Goal: Information Seeking & Learning: Learn about a topic

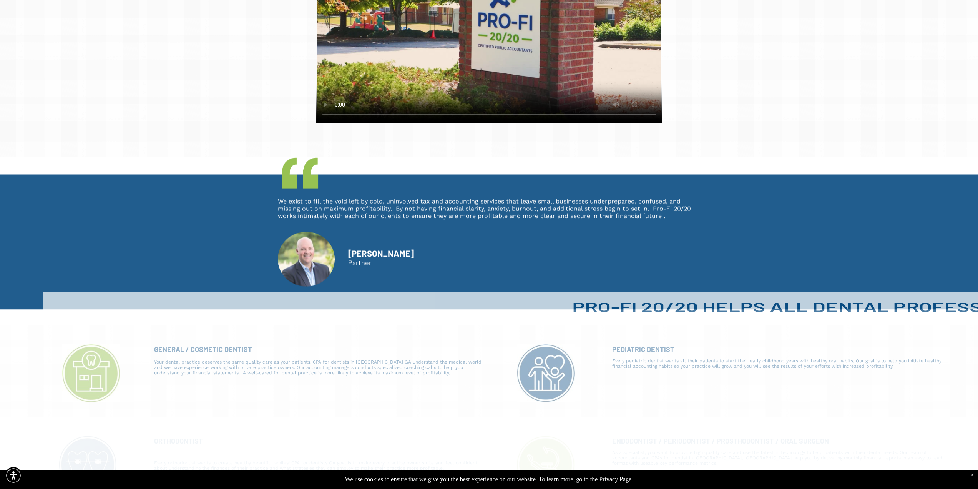
scroll to position [500, 0]
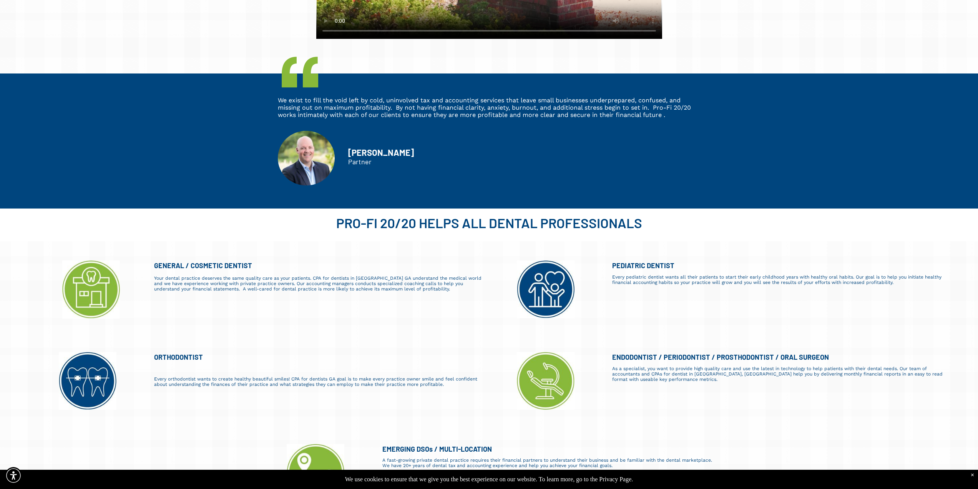
click at [308, 141] on img at bounding box center [306, 158] width 57 height 54
click at [640, 102] on span "We exist to fill the void left by cold, uninvolved tax and accounting services …" at bounding box center [484, 108] width 413 height 22
drag, startPoint x: 397, startPoint y: 105, endPoint x: 415, endPoint y: 108, distance: 17.8
click at [414, 108] on span "We exist to fill the void left by cold, uninvolved tax and accounting services …" at bounding box center [484, 108] width 413 height 22
click at [415, 108] on span "We exist to fill the void left by cold, uninvolved tax and accounting services …" at bounding box center [484, 108] width 413 height 22
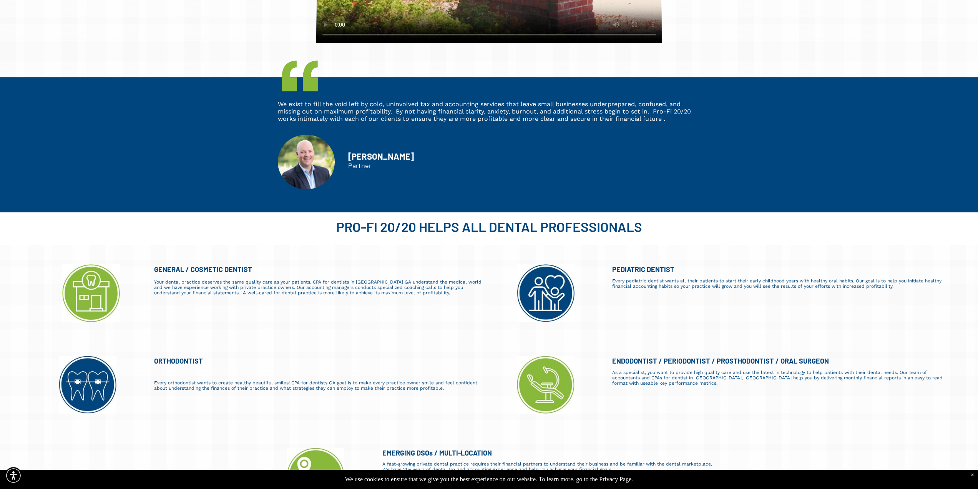
drag, startPoint x: 519, startPoint y: 160, endPoint x: 513, endPoint y: 148, distance: 13.1
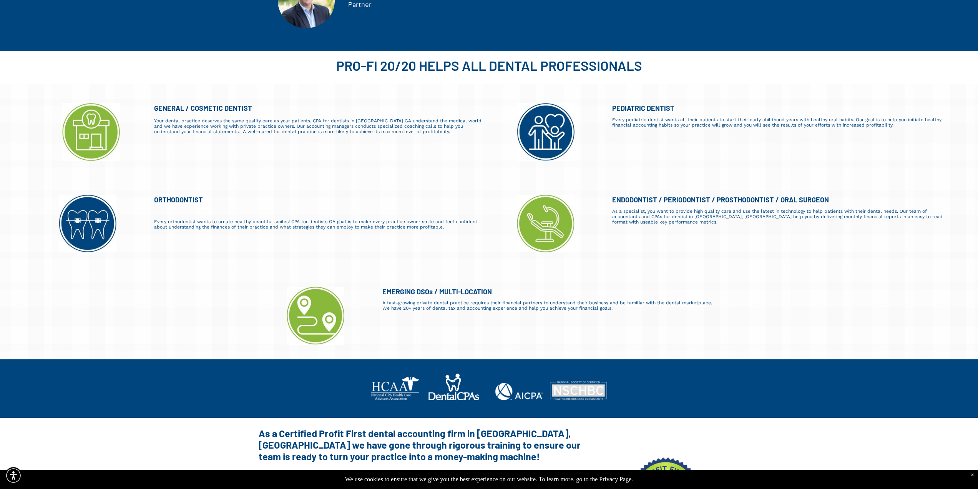
scroll to position [688, 0]
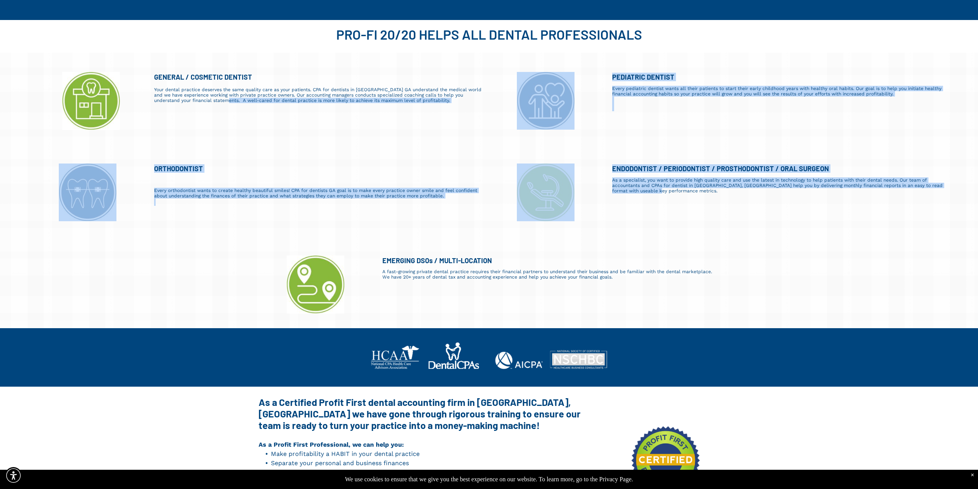
drag, startPoint x: 658, startPoint y: 191, endPoint x: 213, endPoint y: 108, distance: 452.5
click at [213, 108] on div "Dental CPAs In Suwanee, GA Get a no-cost financial x-ray of your business today…" at bounding box center [489, 377] width 978 height 1971
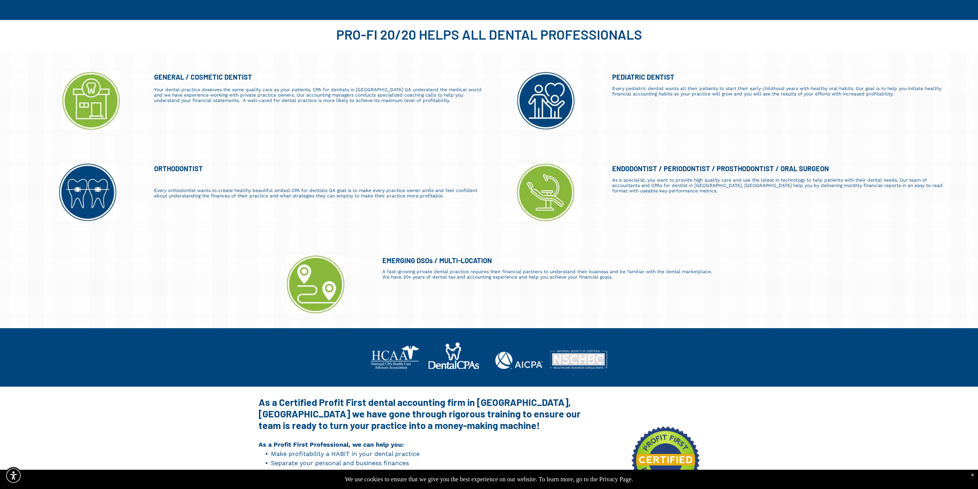
click at [211, 107] on div "GENERAL / COSMETIC DENTIST Your dental practice deserves the same quality care …" at bounding box center [316, 101] width 338 height 58
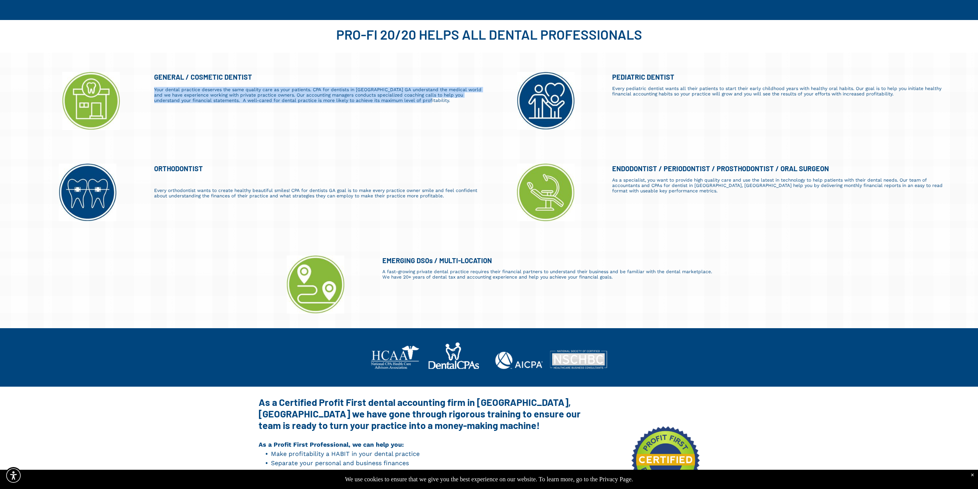
drag, startPoint x: 151, startPoint y: 89, endPoint x: 411, endPoint y: 105, distance: 260.4
click at [411, 105] on div "GENERAL / COSMETIC DENTIST Your dental practice deserves the same quality care …" at bounding box center [316, 101] width 338 height 58
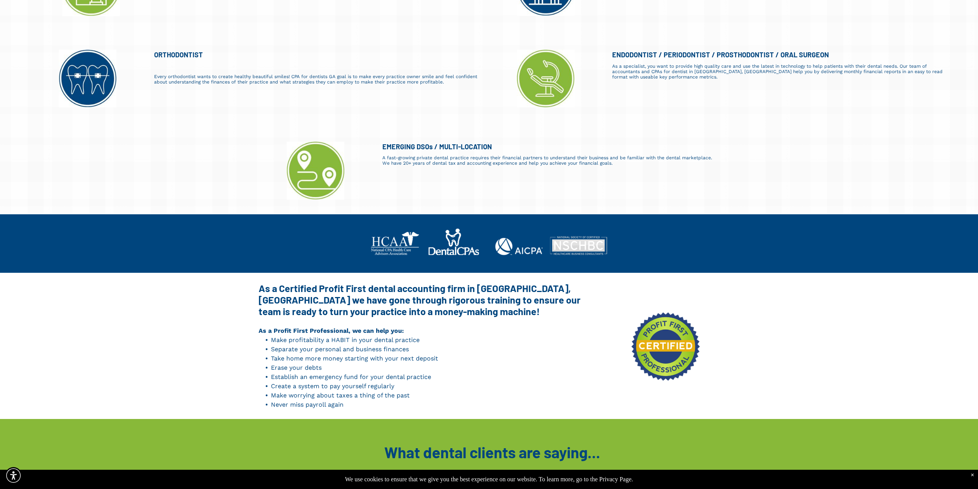
scroll to position [804, 0]
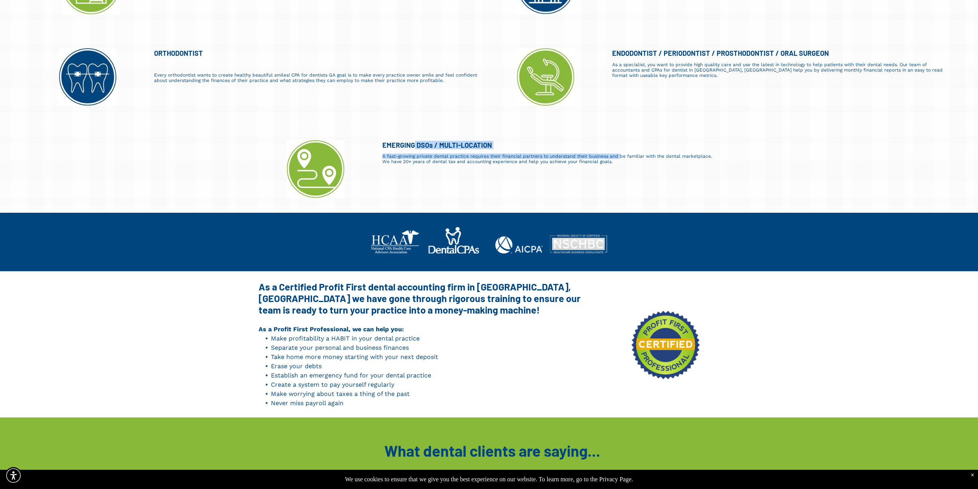
drag, startPoint x: 619, startPoint y: 158, endPoint x: 409, endPoint y: 147, distance: 210.6
click at [413, 147] on div "EMERGING DSOs / MULTI-LOCATION A fast-growing private dental practice requires …" at bounding box center [546, 169] width 340 height 58
click at [401, 146] on div "EMERGING DSOs / MULTI-LOCATION" at bounding box center [549, 145] width 333 height 8
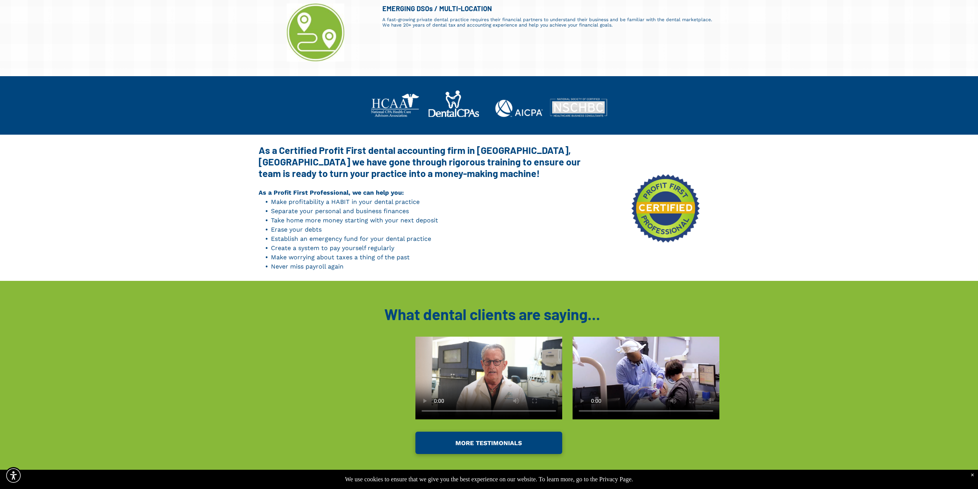
scroll to position [957, 0]
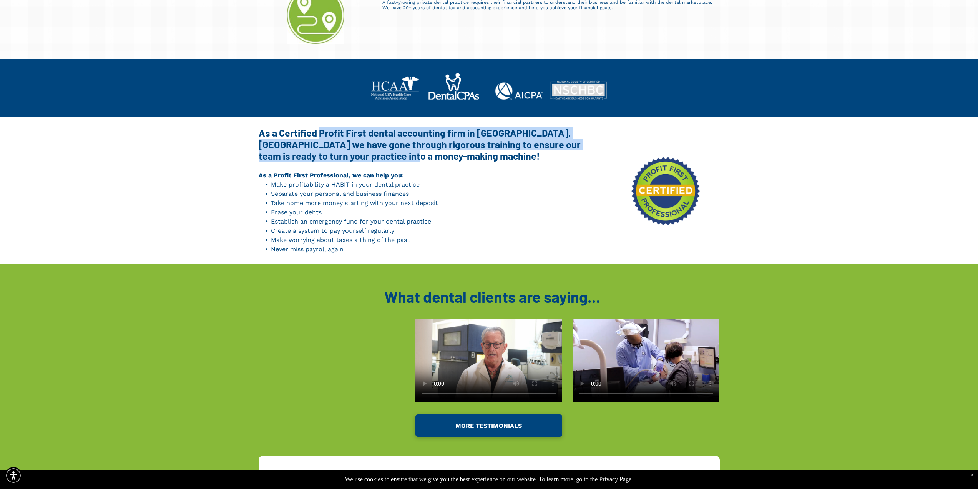
drag, startPoint x: 357, startPoint y: 154, endPoint x: 315, endPoint y: 135, distance: 46.1
click at [316, 135] on strong "As a Certified Profit First dental accounting firm in Suwanee, GA we have gone …" at bounding box center [420, 144] width 322 height 35
click at [315, 134] on strong "As a Certified Profit First dental accounting firm in Suwanee, GA we have gone …" at bounding box center [420, 144] width 322 height 35
click at [356, 154] on strong "As a Certified Profit First dental accounting firm in Suwanee, GA we have gone …" at bounding box center [420, 144] width 322 height 35
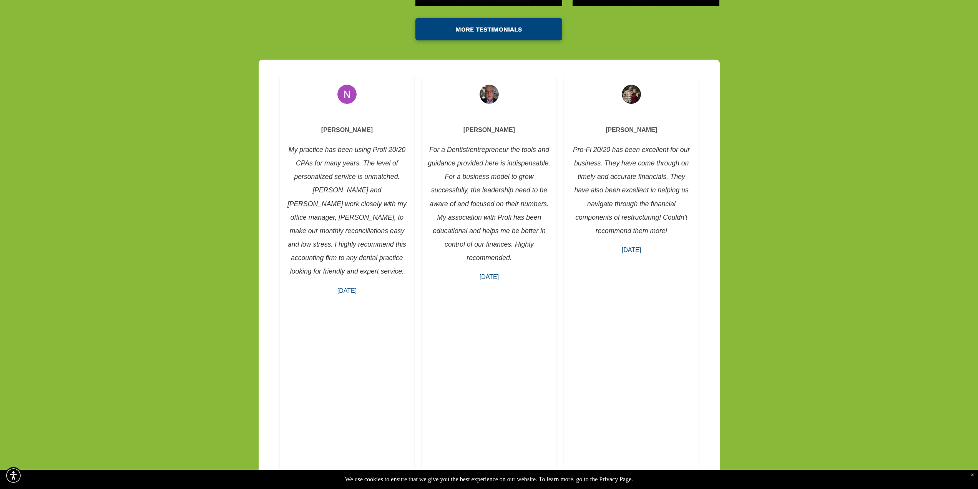
scroll to position [1342, 0]
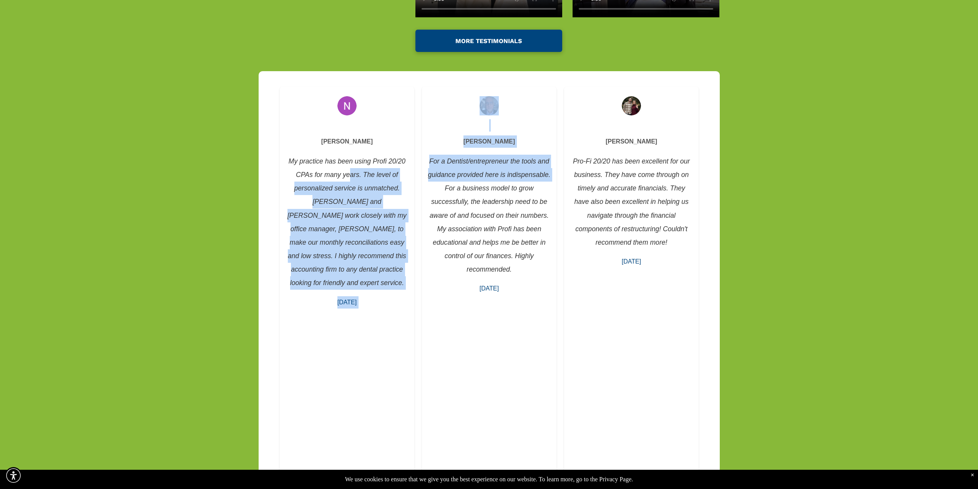
drag, startPoint x: 378, startPoint y: 180, endPoint x: 444, endPoint y: 185, distance: 66.3
click at [444, 185] on div "Michael Thomasino I’ve been a practicing dentist for over 20 years and currentl…" at bounding box center [845, 366] width 2561 height 566
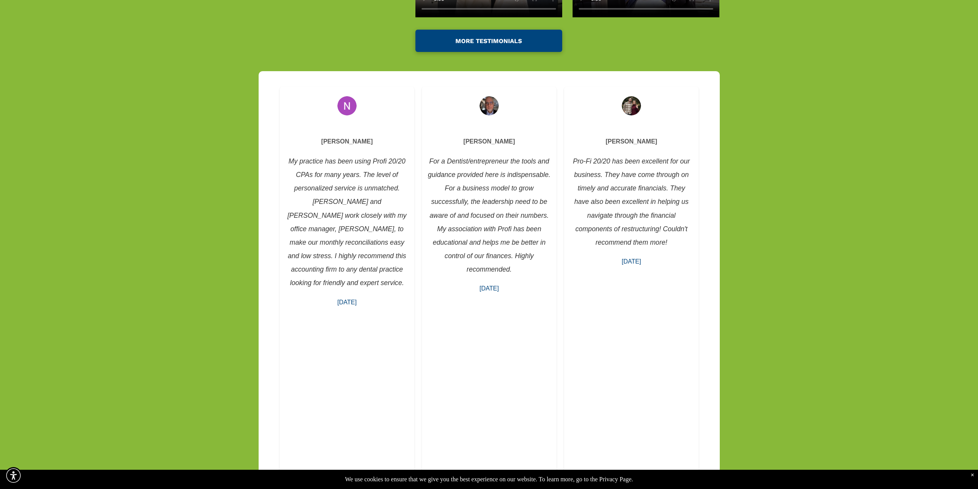
click at [712, 181] on div "Michael Thomasino I’ve been a practicing dentist for over 20 years and currentl…" at bounding box center [489, 380] width 461 height 619
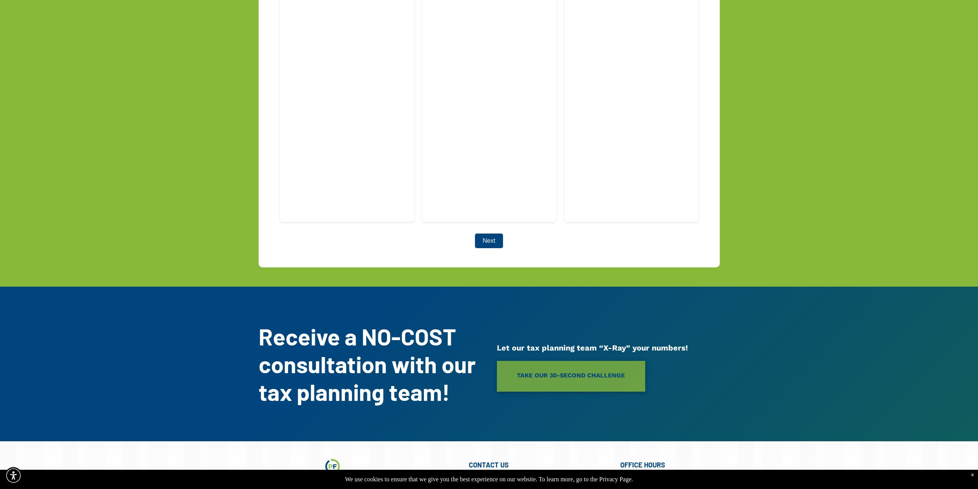
click at [495, 233] on button "Next" at bounding box center [489, 240] width 28 height 15
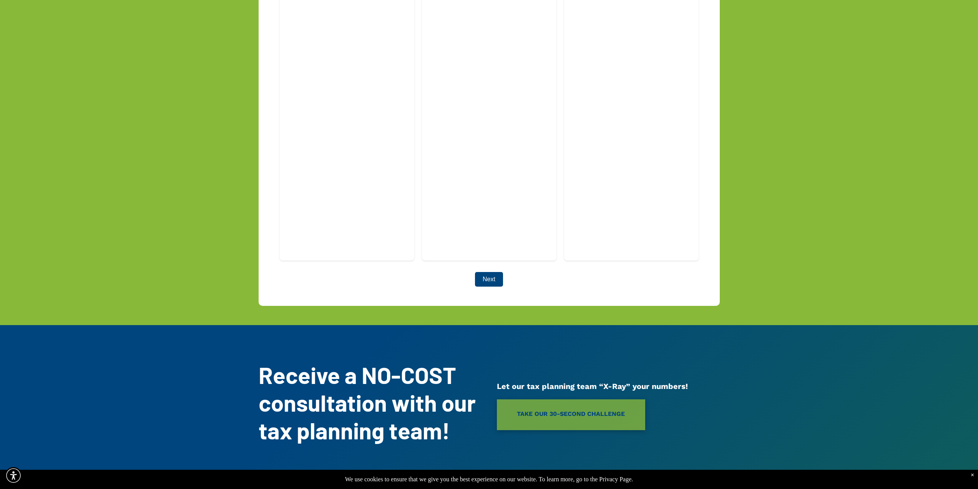
click at [486, 272] on button "Next" at bounding box center [489, 279] width 28 height 15
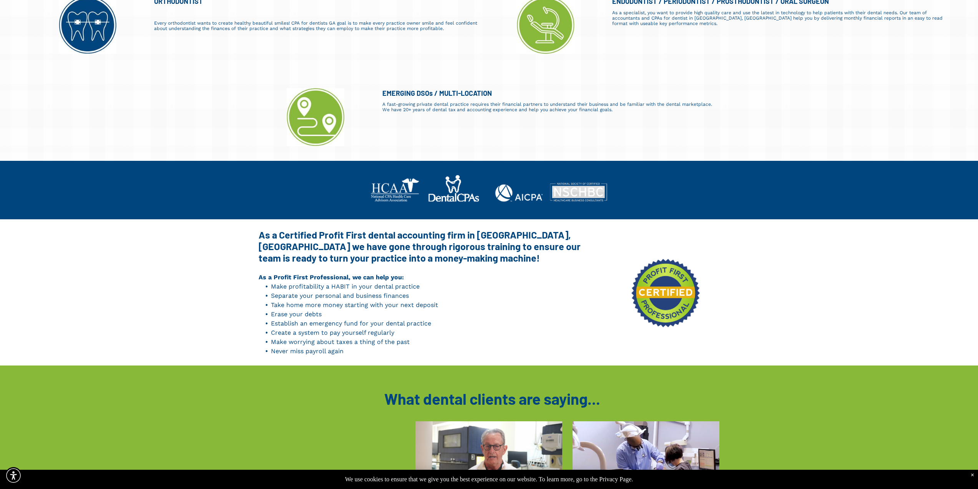
scroll to position [0, 0]
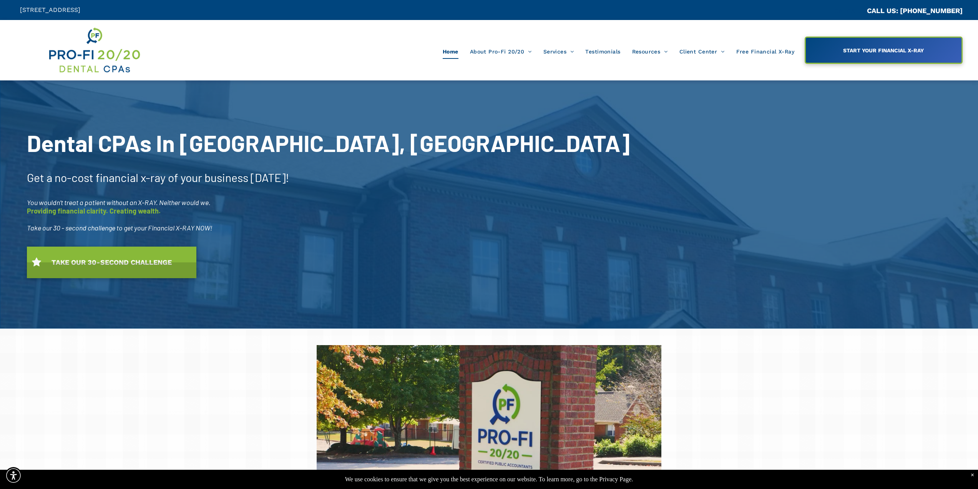
drag, startPoint x: 257, startPoint y: 306, endPoint x: 244, endPoint y: 163, distance: 143.6
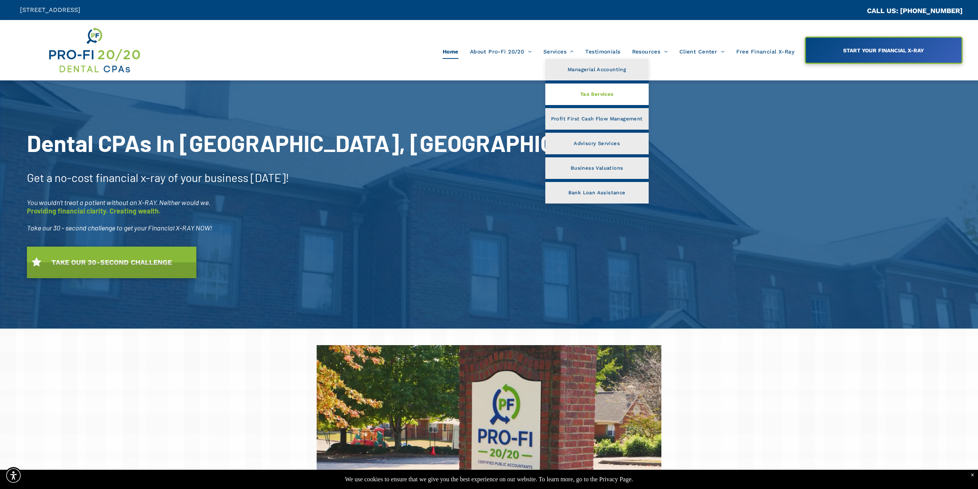
click at [586, 97] on span "Tax Services" at bounding box center [597, 94] width 33 height 10
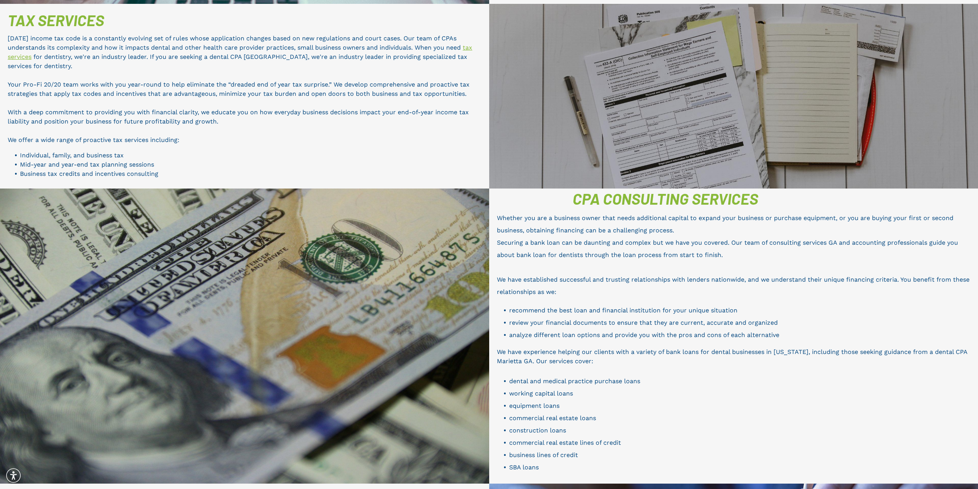
scroll to position [562, 0]
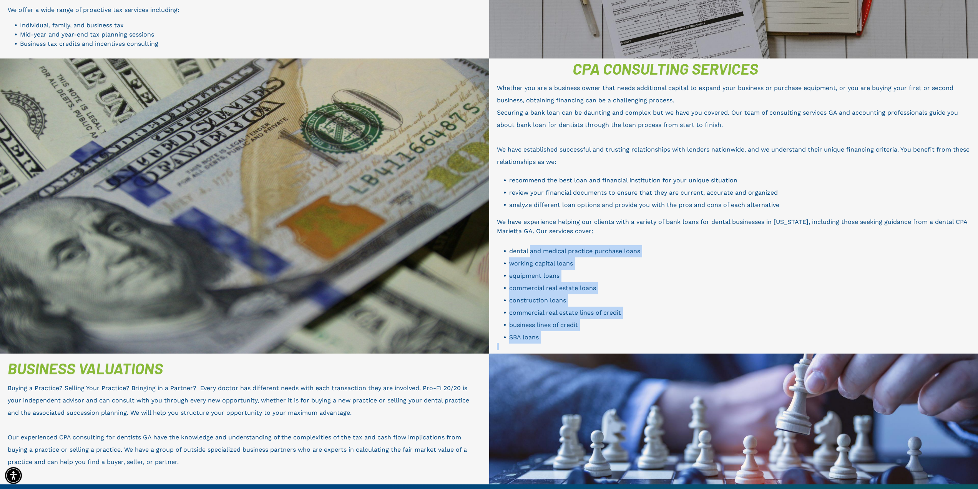
drag, startPoint x: 535, startPoint y: 229, endPoint x: 557, endPoint y: 316, distance: 89.5
click at [558, 318] on div "Whether you are a business owner that needs additional capital to expand your b…" at bounding box center [734, 215] width 474 height 269
click at [551, 331] on li "SBA loans" at bounding box center [740, 337] width 462 height 12
click at [546, 331] on li "SBA loans" at bounding box center [740, 337] width 462 height 12
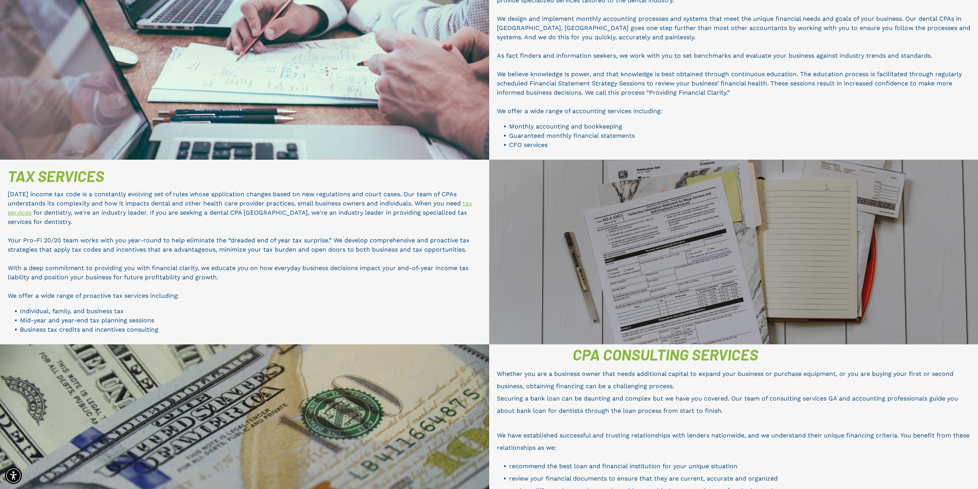
scroll to position [18, 0]
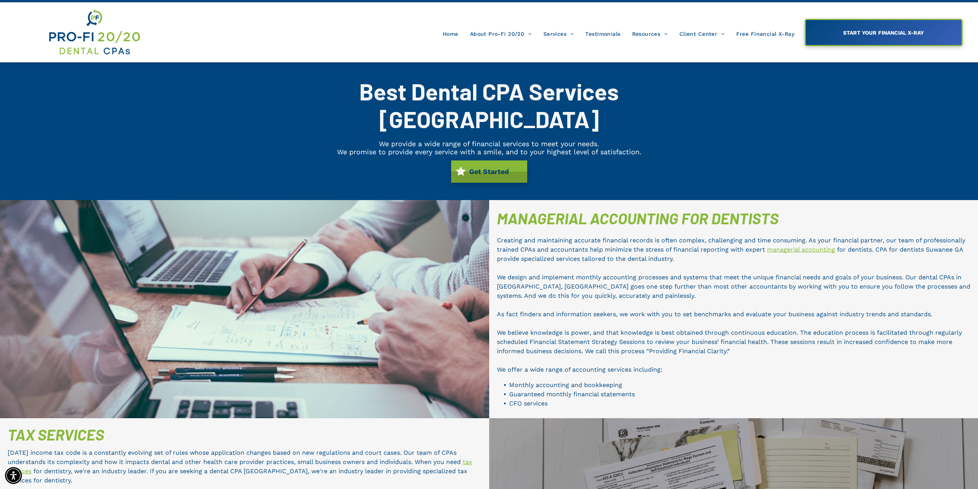
drag, startPoint x: 484, startPoint y: 296, endPoint x: 429, endPoint y: 194, distance: 115.9
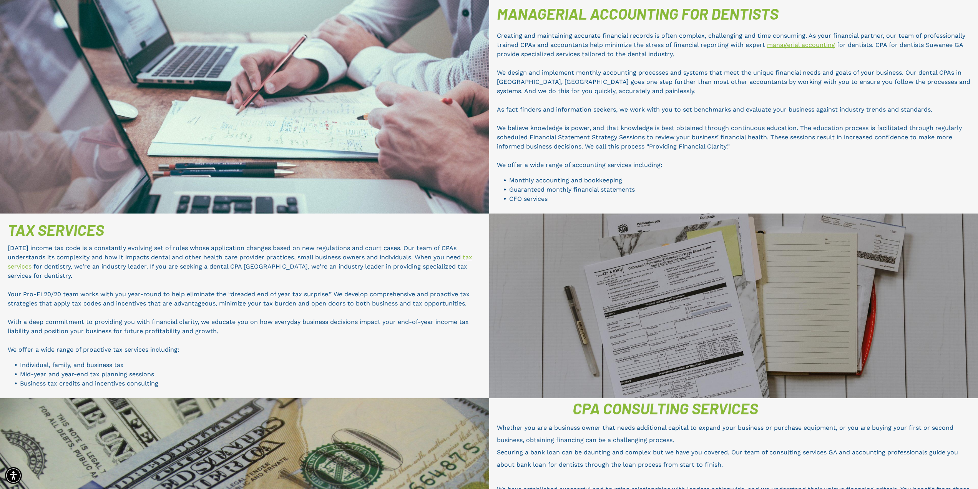
scroll to position [231, 0]
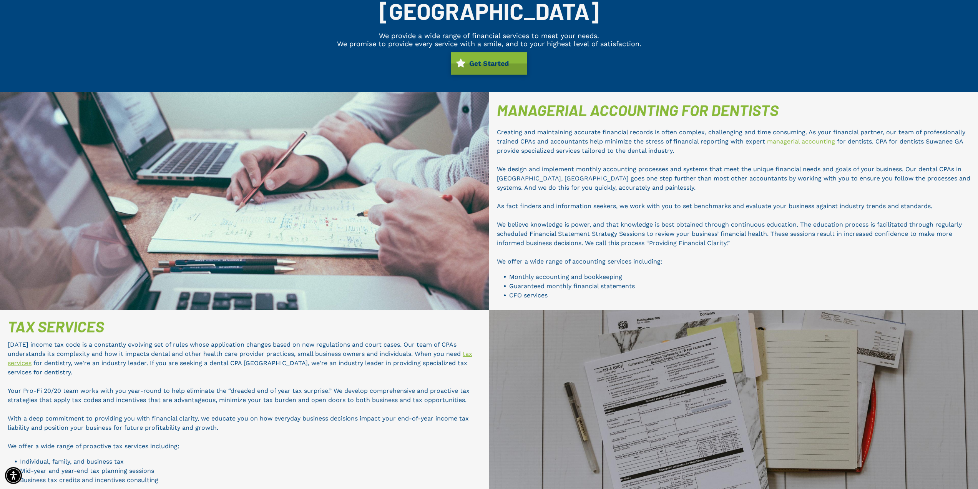
drag, startPoint x: 195, startPoint y: 289, endPoint x: 200, endPoint y: 252, distance: 36.9
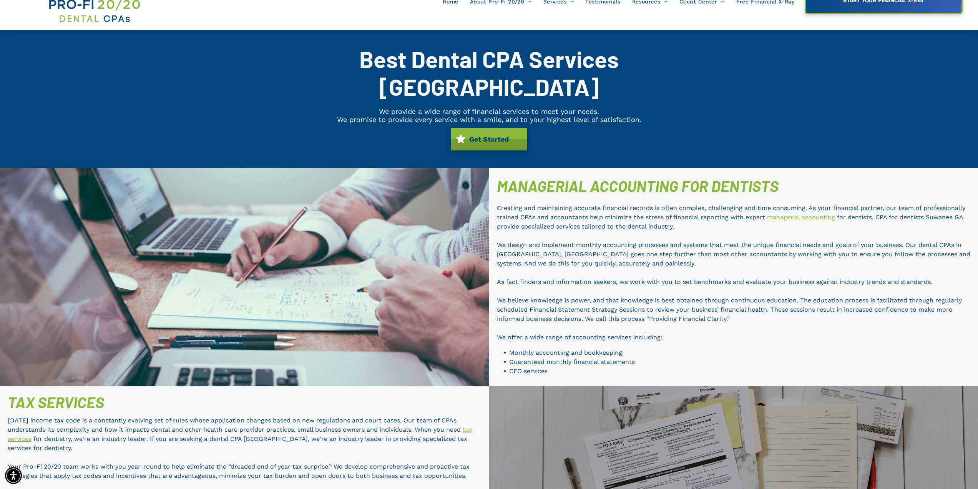
drag, startPoint x: 308, startPoint y: 263, endPoint x: 310, endPoint y: 218, distance: 44.6
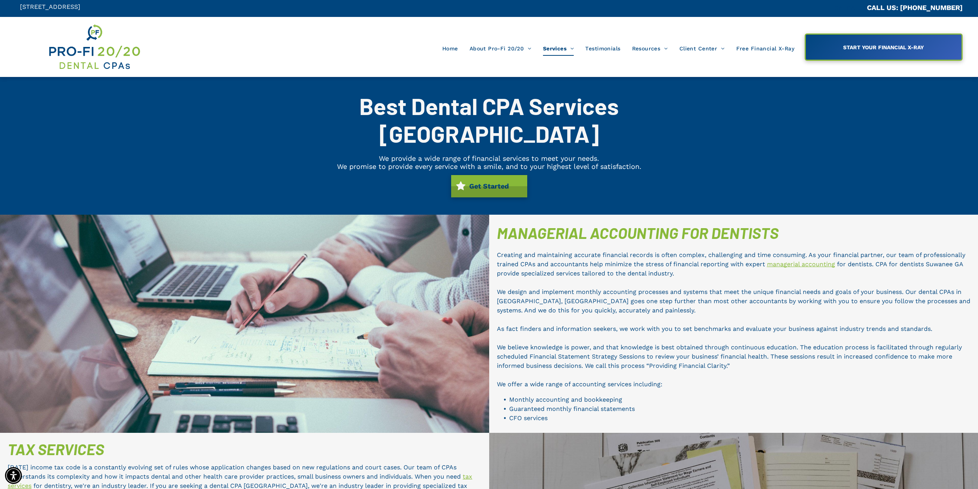
scroll to position [0, 0]
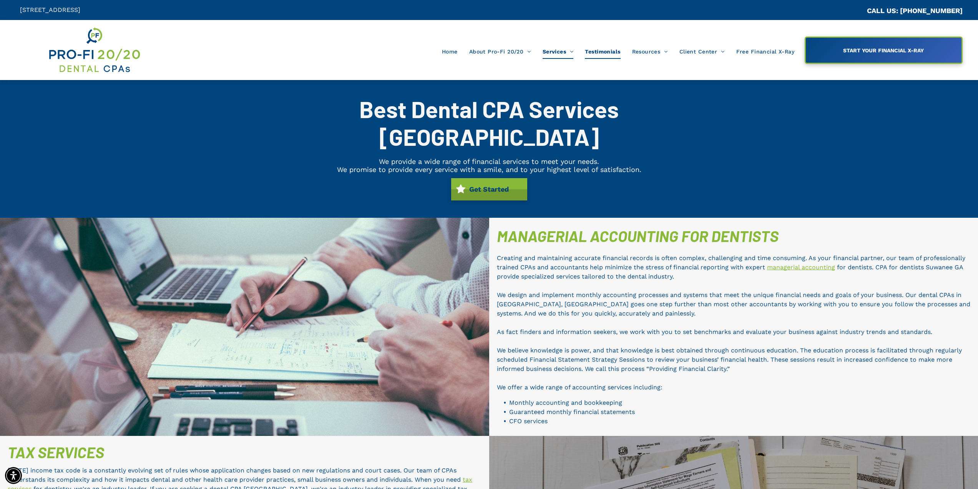
click at [613, 52] on span "Testimonials" at bounding box center [602, 51] width 35 height 15
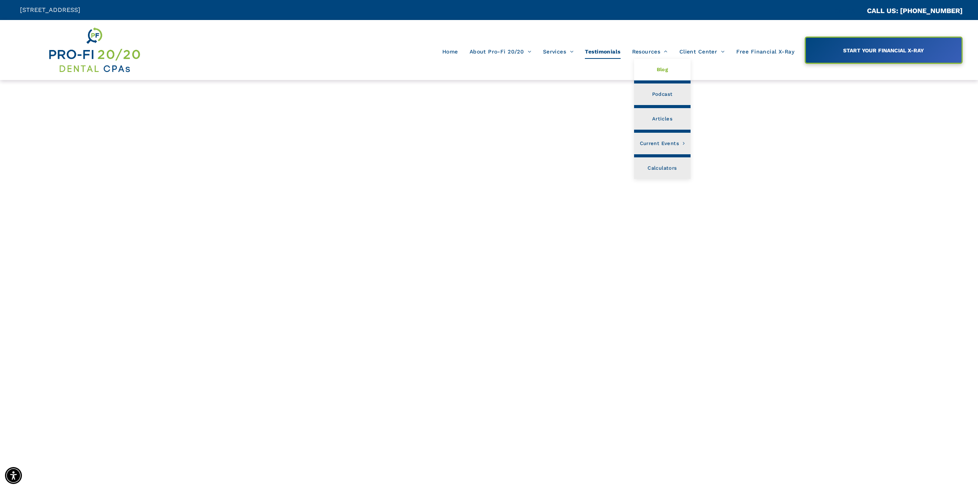
click at [655, 68] on link "Blog" at bounding box center [662, 70] width 57 height 22
